Goal: Transaction & Acquisition: Purchase product/service

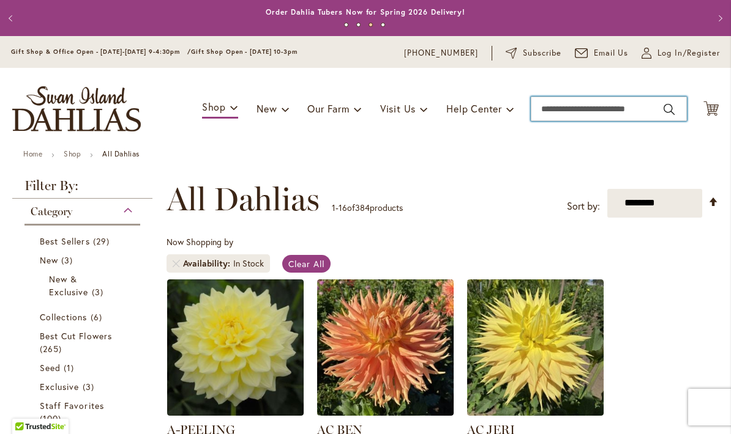
click at [547, 110] on input "Search" at bounding box center [608, 109] width 156 height 24
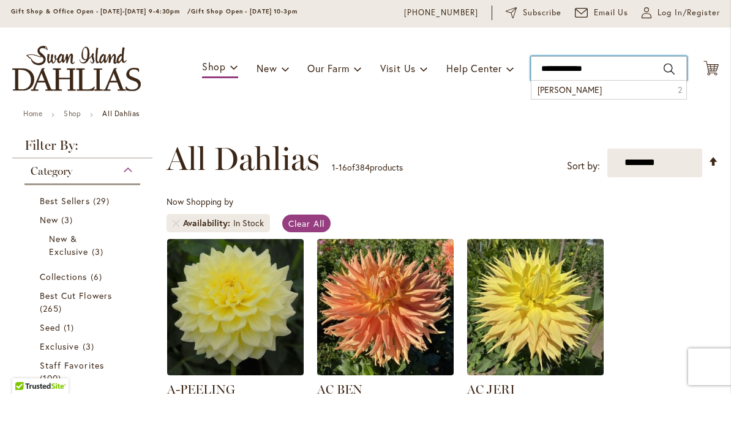
type input "**********"
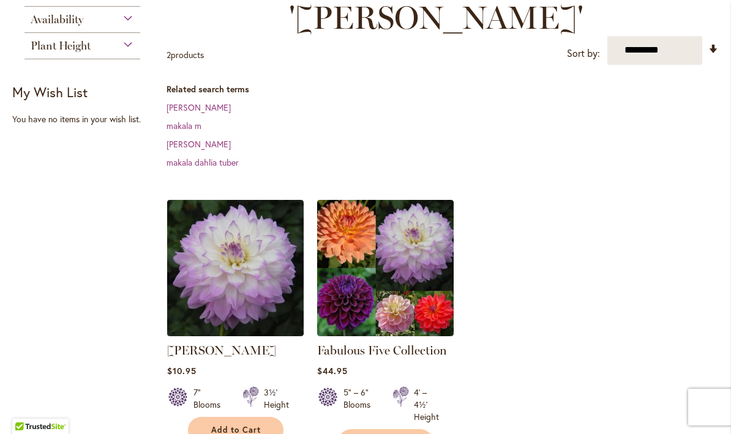
scroll to position [219, 0]
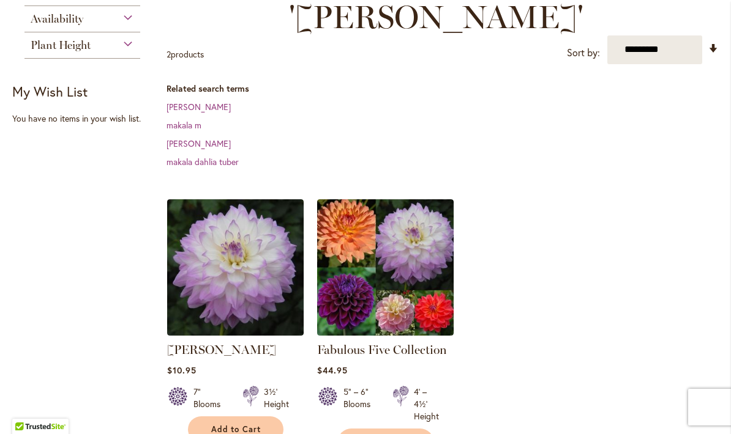
click at [228, 220] on img at bounding box center [235, 267] width 136 height 136
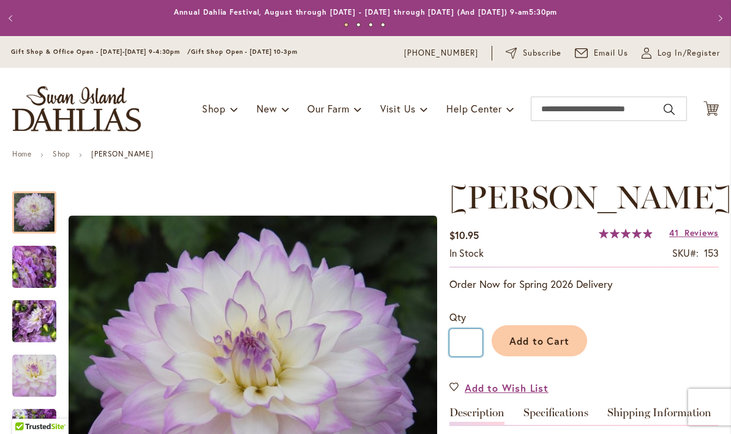
click at [464, 357] on input "*" at bounding box center [465, 343] width 33 height 28
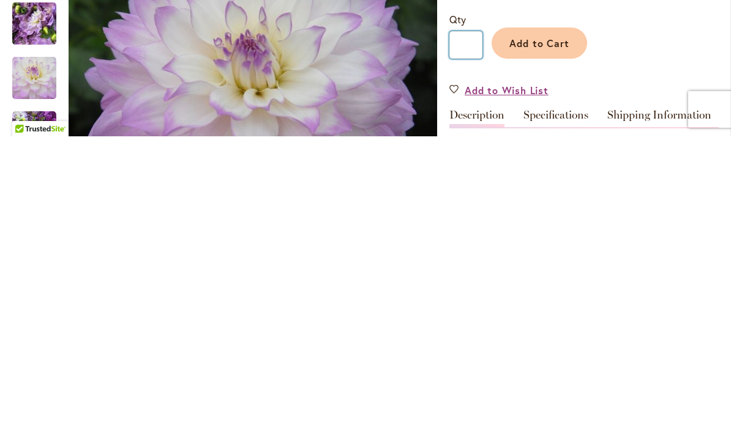
type input "*"
click at [633, 310] on div "Add to Cart" at bounding box center [600, 338] width 236 height 56
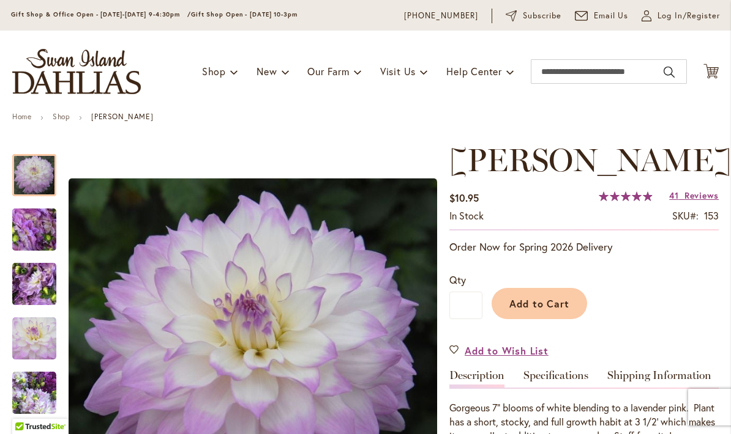
scroll to position [76, 0]
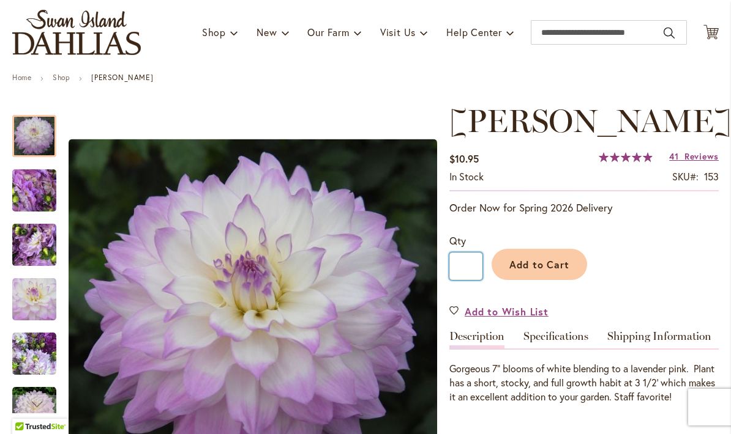
click at [480, 280] on input "*" at bounding box center [465, 267] width 33 height 28
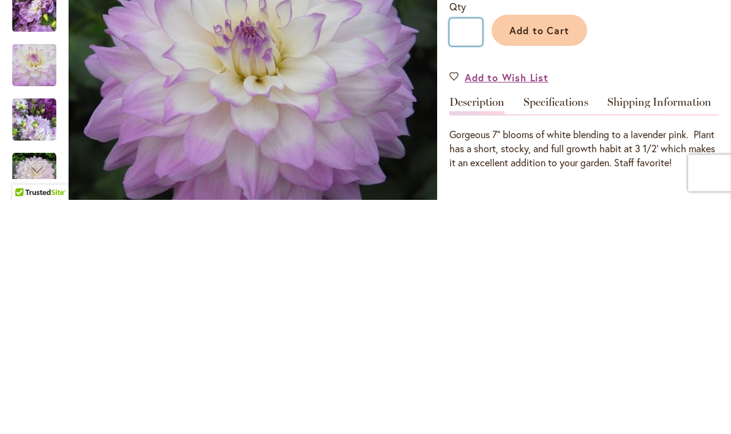
type input "*"
click at [546, 258] on span "Add to Cart" at bounding box center [539, 264] width 61 height 13
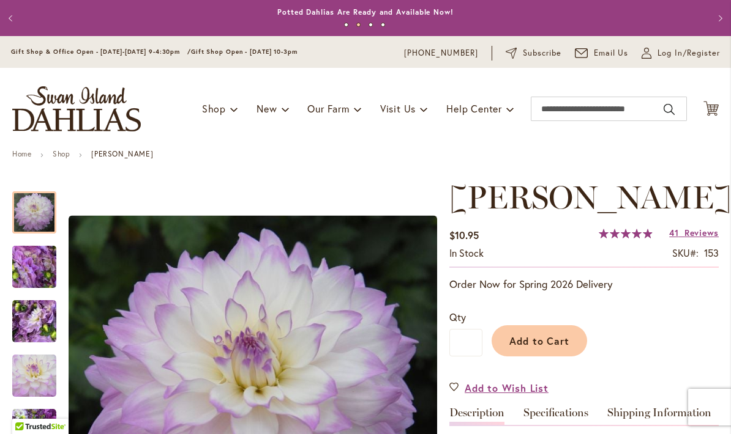
scroll to position [0, 0]
click at [544, 109] on input "Search" at bounding box center [608, 109] width 156 height 24
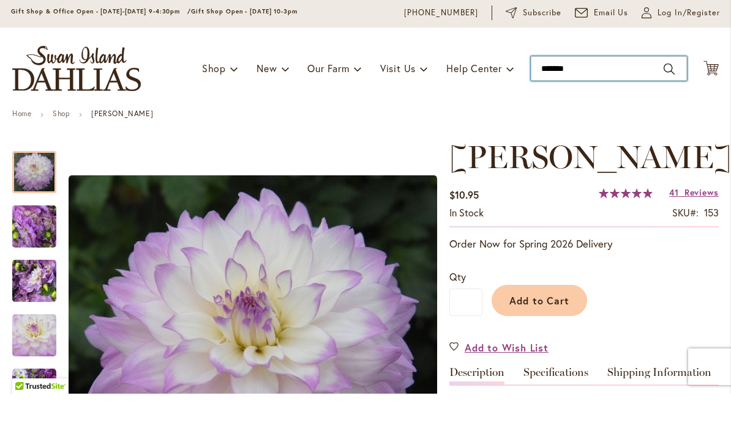
type input "********"
